Goal: Task Accomplishment & Management: Complete application form

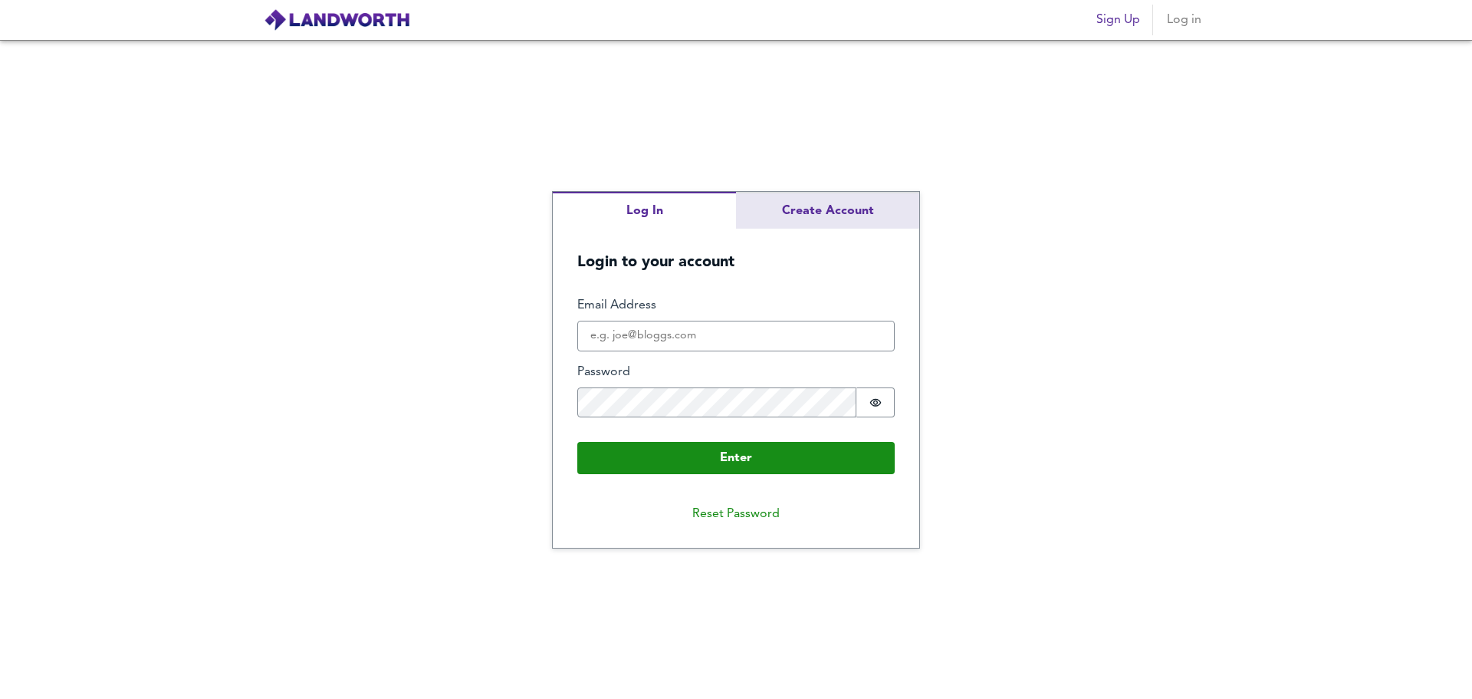
click at [820, 214] on div "Log In Create Account Login to your account Enter Email Address Password Passwo…" at bounding box center [736, 370] width 367 height 357
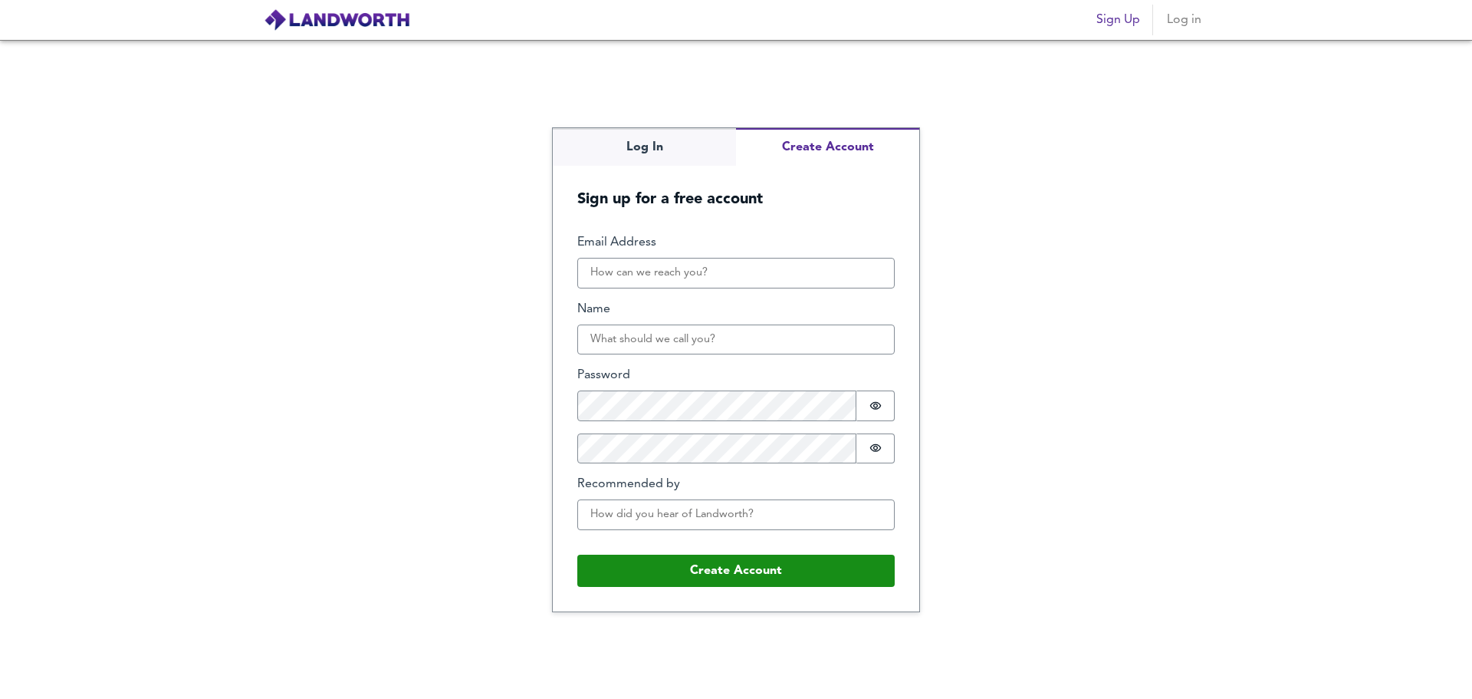
click at [1033, 348] on div "Log In Create Account Sign up for a free account Email Address Name Password Pa…" at bounding box center [736, 369] width 1472 height 659
click at [698, 278] on input "Email Address" at bounding box center [735, 273] width 317 height 31
type input "[PERSON_NAME][EMAIL_ADDRESS][DOMAIN_NAME]"
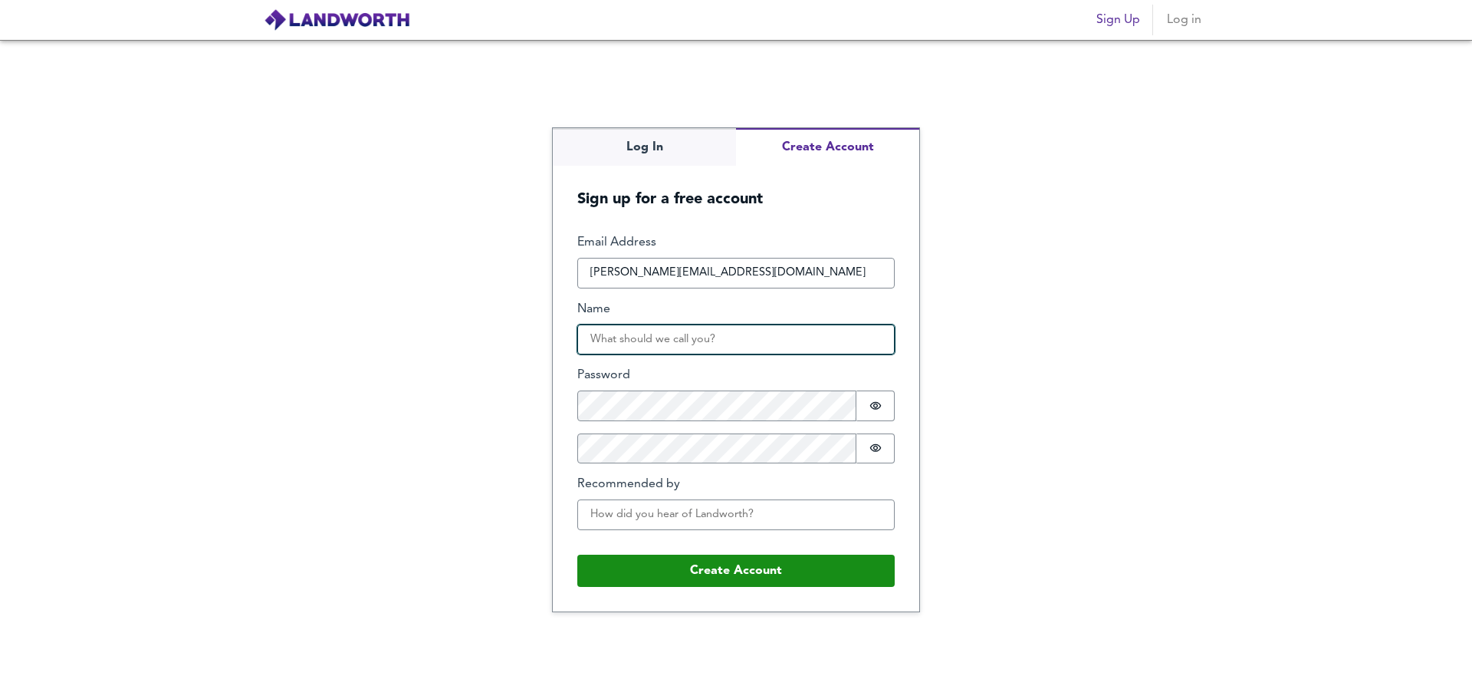
click at [672, 347] on input "Name" at bounding box center [735, 339] width 317 height 31
type input "[PERSON_NAME]"
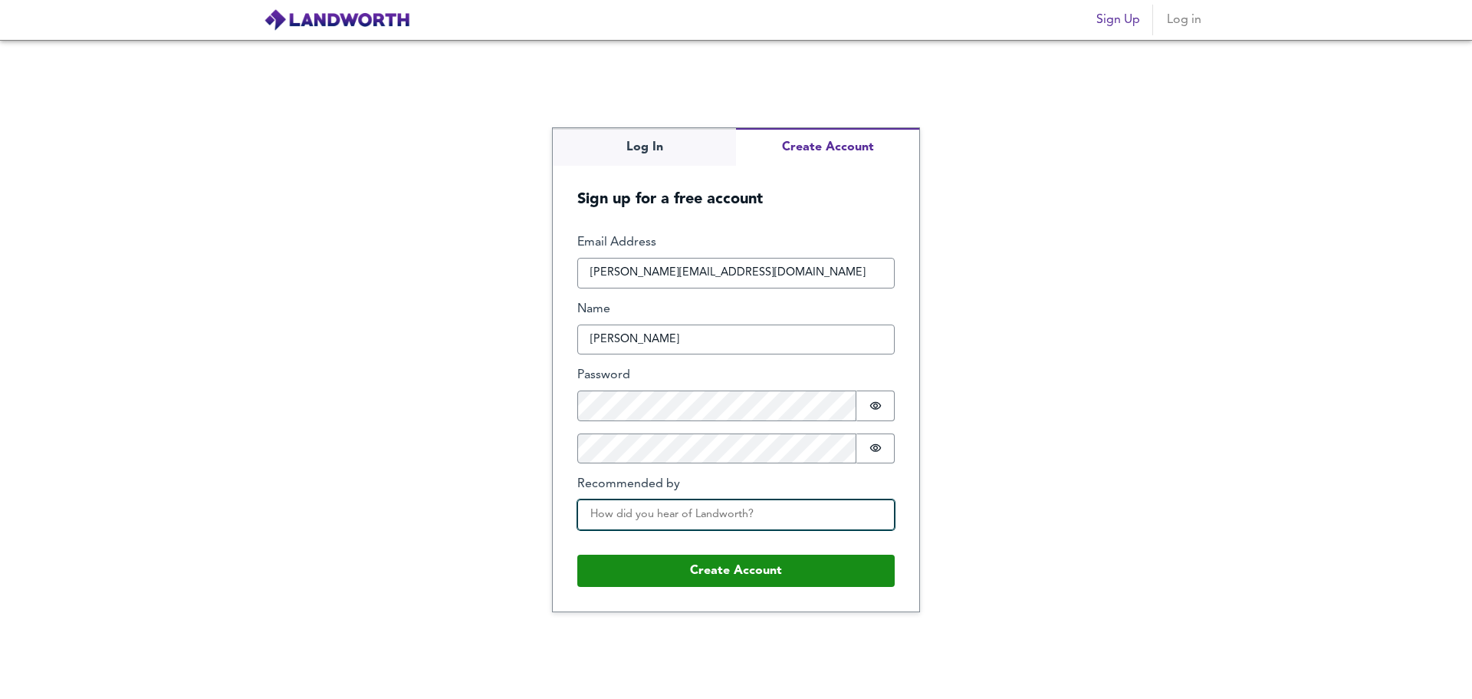
click at [656, 499] on input "Recommended by" at bounding box center [735, 514] width 317 height 31
click at [648, 509] on input "Recommended by" at bounding box center [735, 514] width 317 height 31
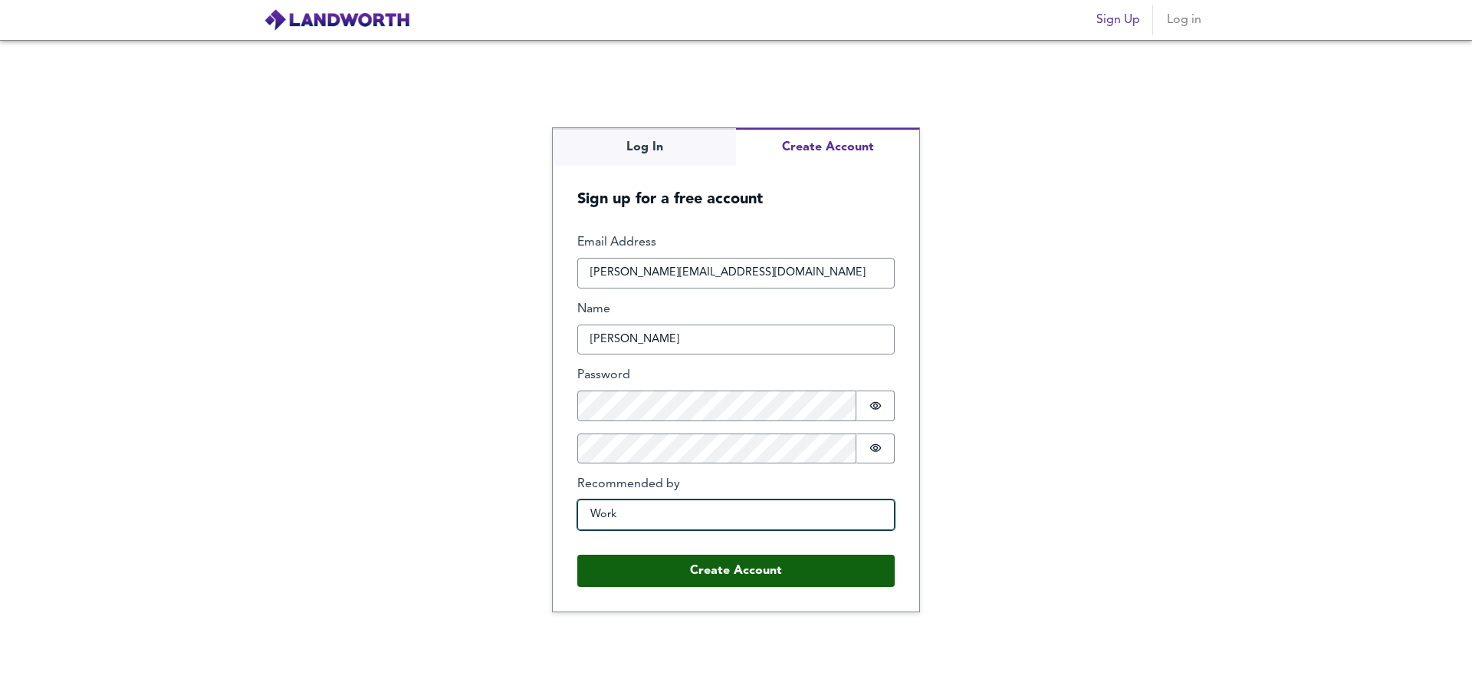
type input "Work"
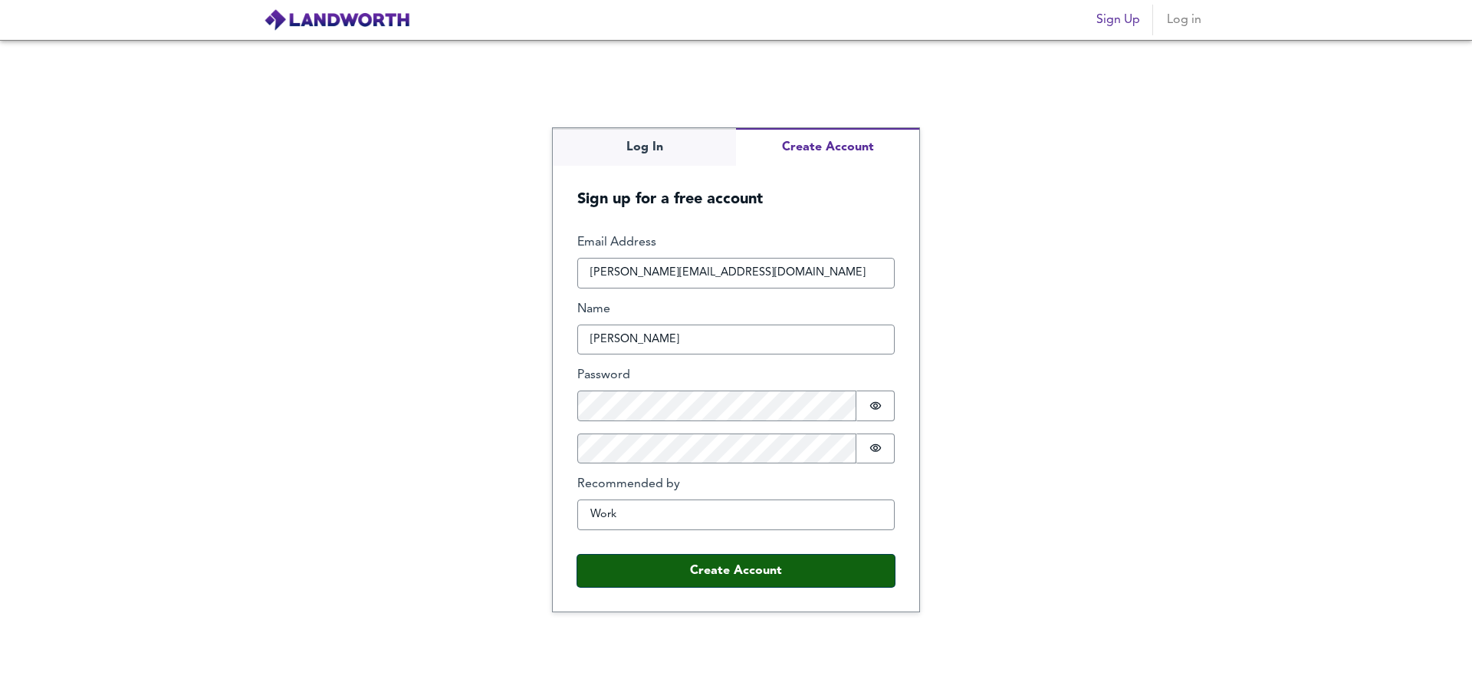
click at [692, 571] on button "Create Account" at bounding box center [735, 570] width 317 height 32
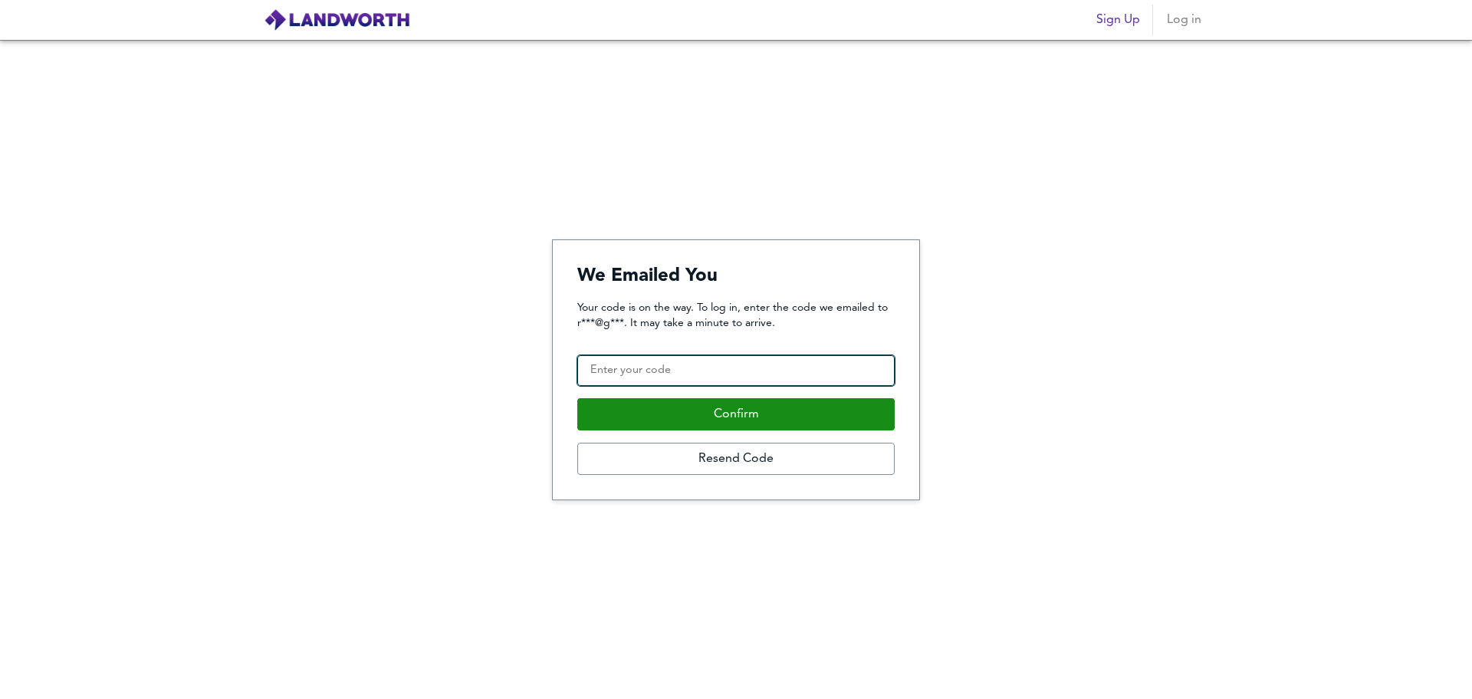
click at [701, 380] on input "Confirmation Code" at bounding box center [735, 370] width 317 height 31
type input "619076"
click at [577, 398] on button "Confirm" at bounding box center [735, 414] width 317 height 32
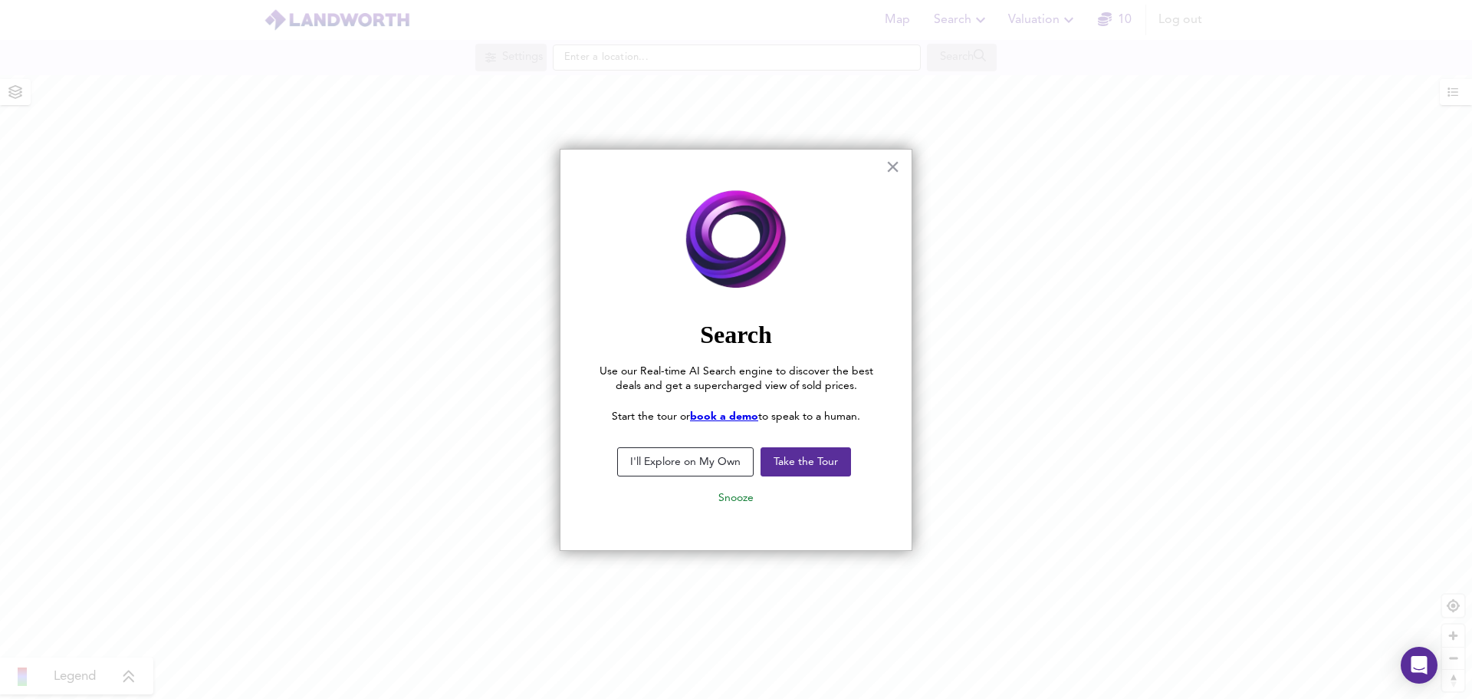
click at [716, 463] on button "I'll Explore on My Own" at bounding box center [685, 461] width 136 height 29
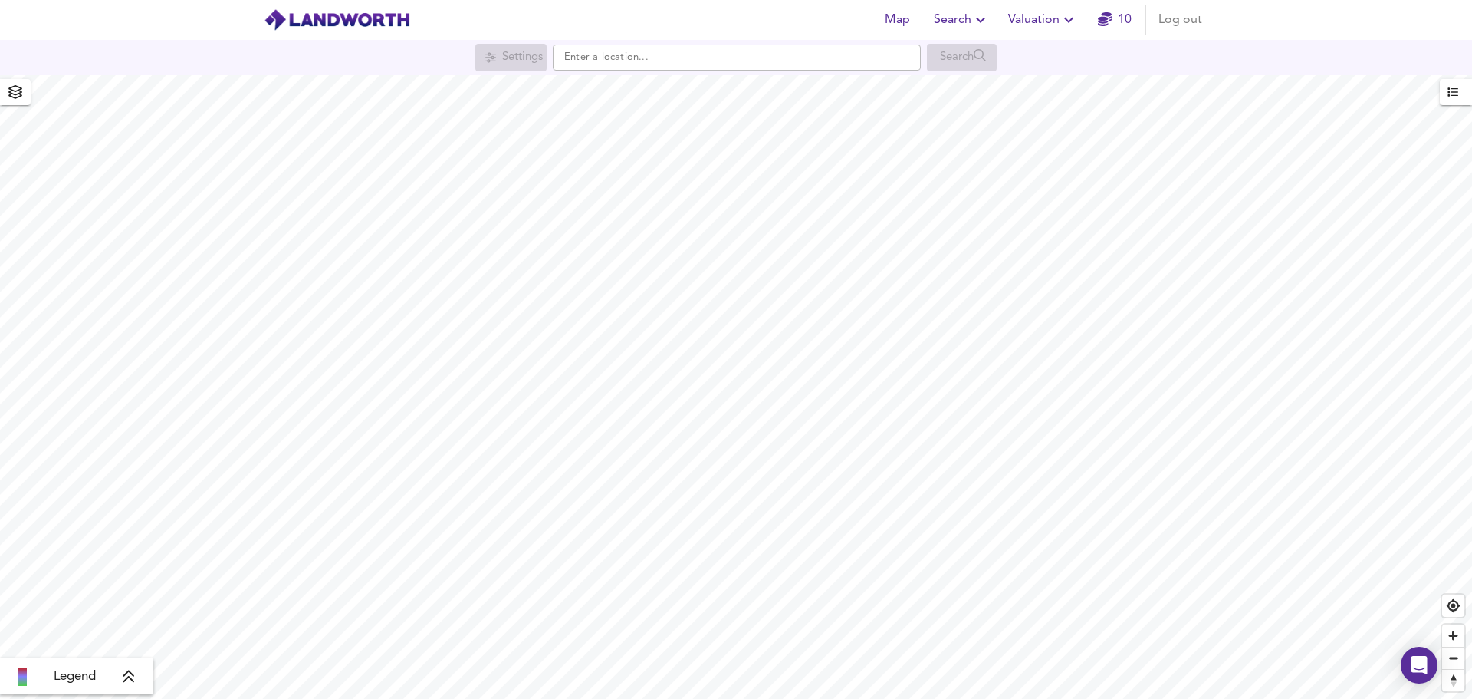
click at [1115, 15] on link "10" at bounding box center [1115, 19] width 34 height 21
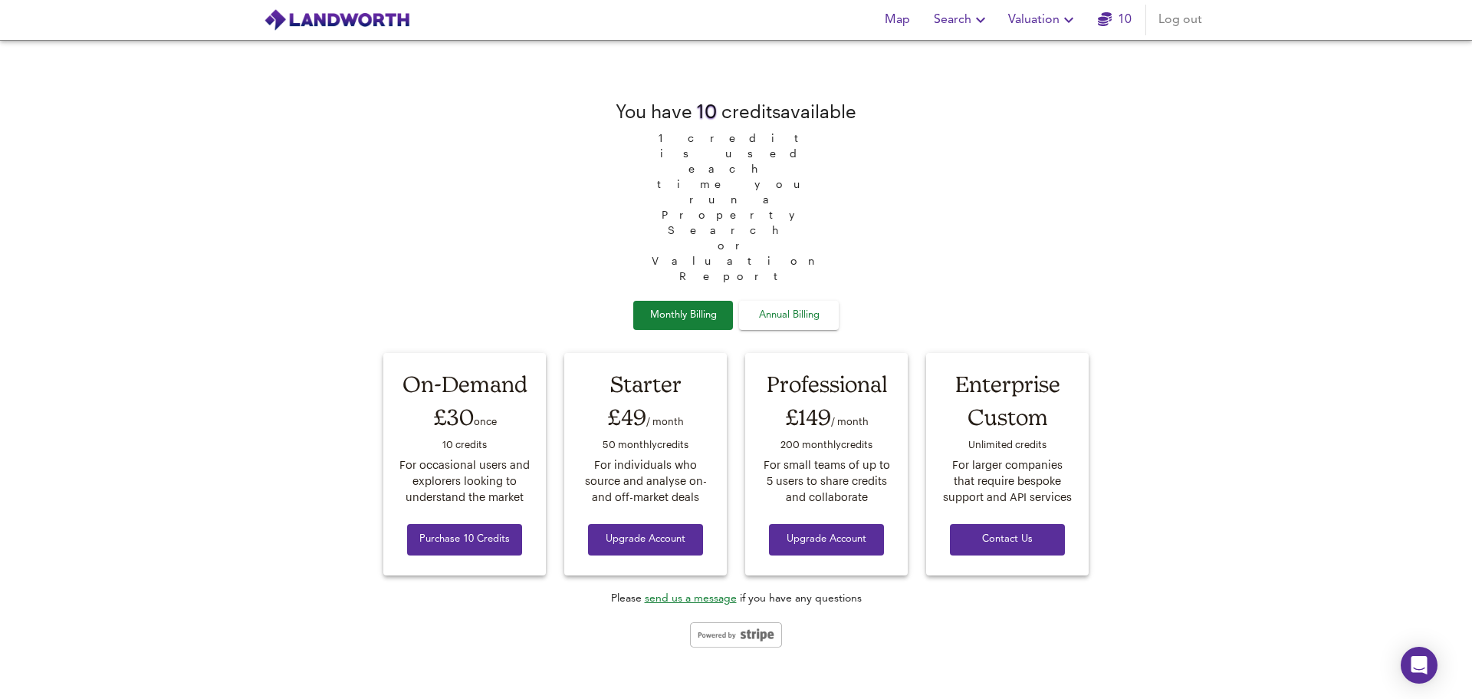
click at [1115, 15] on link "10" at bounding box center [1115, 19] width 34 height 21
click at [893, 25] on span "Map" at bounding box center [897, 19] width 37 height 21
